Goal: Navigation & Orientation: Find specific page/section

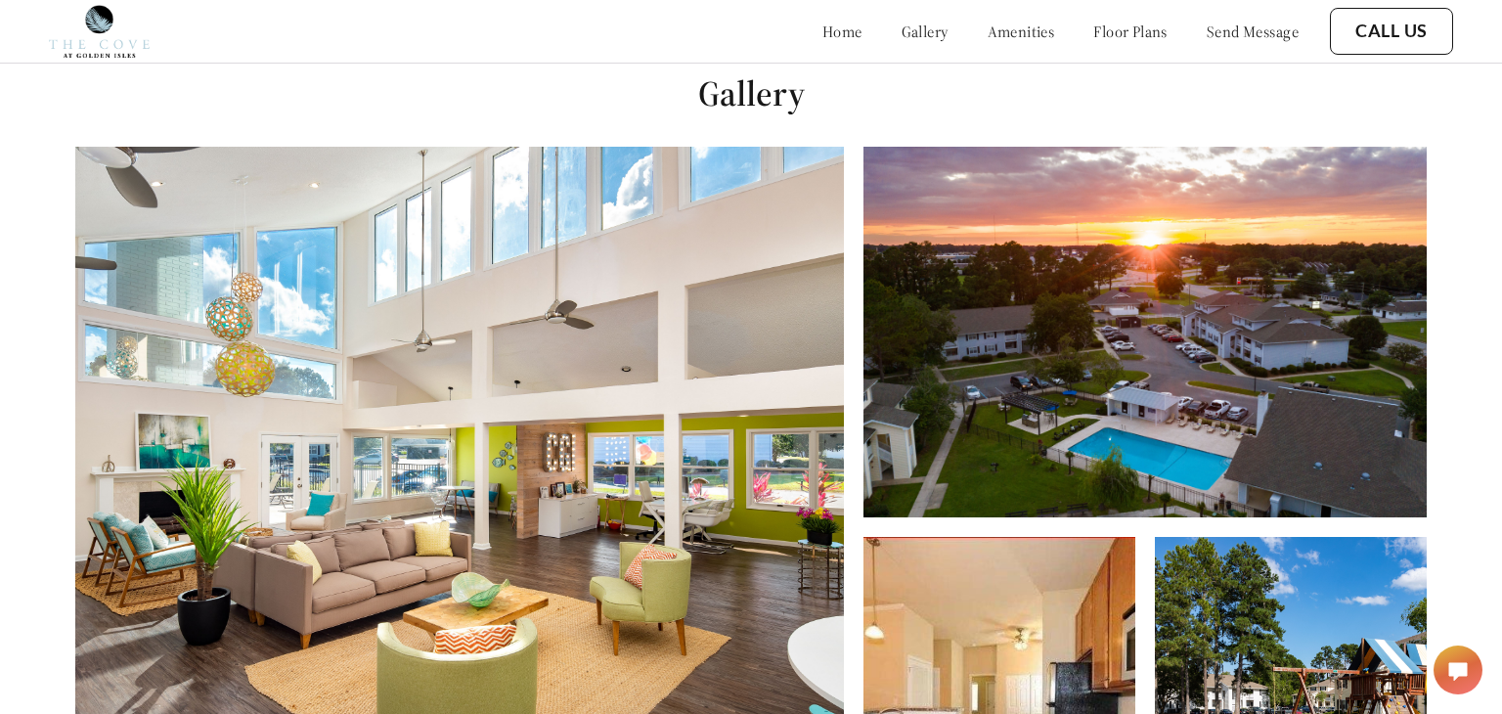
scroll to position [713, 0]
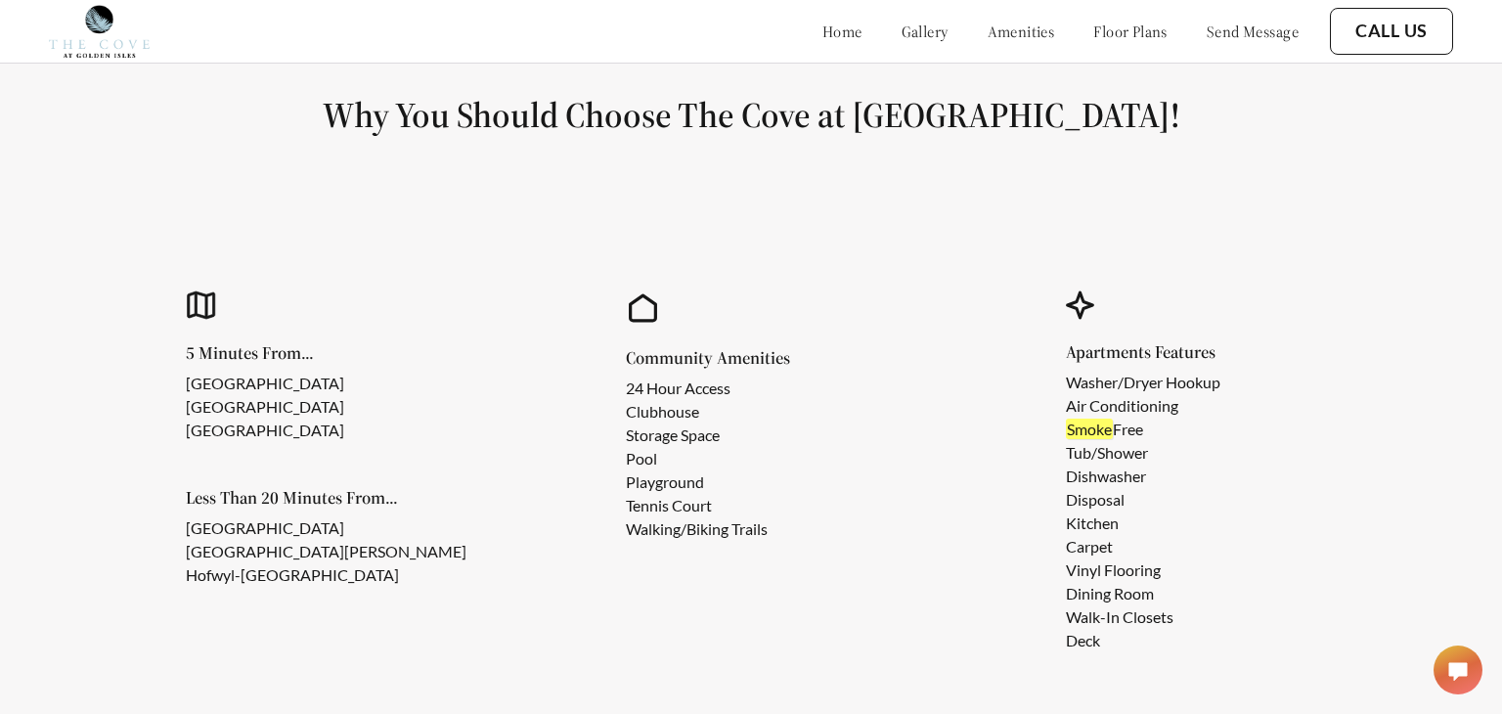
scroll to position [1584, 0]
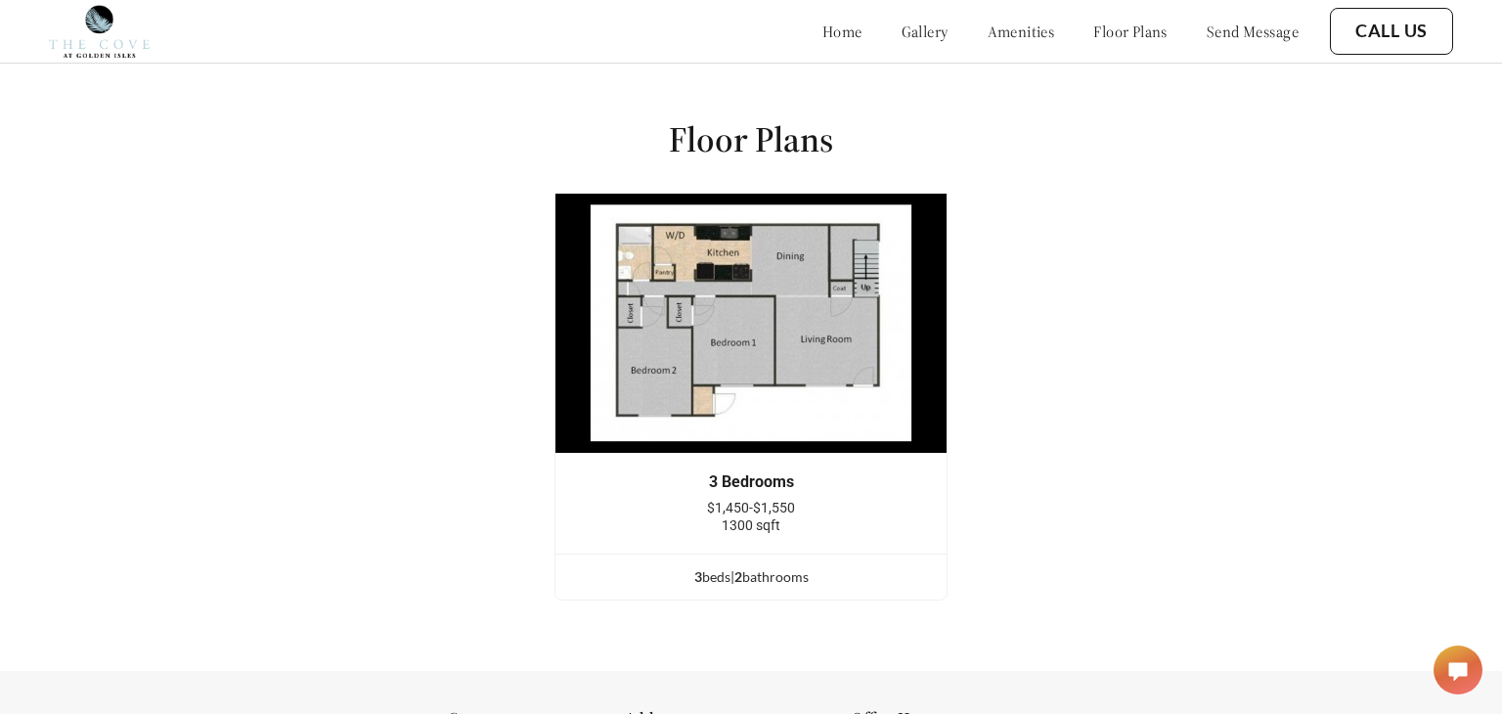
scroll to position [2357, 0]
